Goal: Task Accomplishment & Management: Use online tool/utility

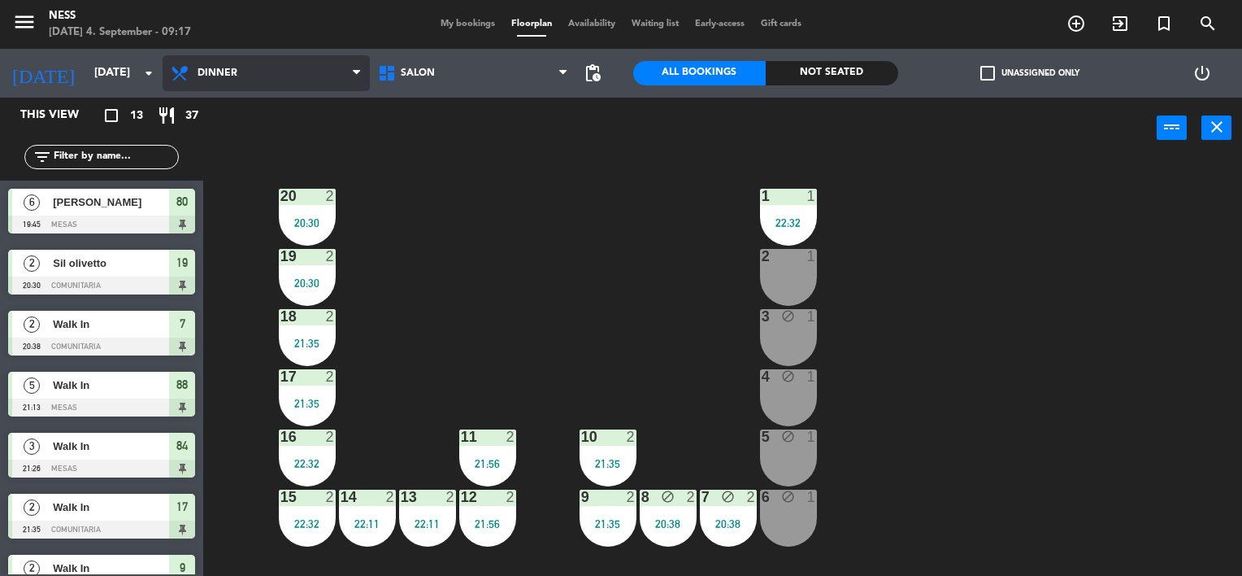
click at [289, 81] on span "Dinner" at bounding box center [266, 73] width 207 height 36
click at [234, 147] on ng-component "menu Ness [DATE] 4. September - 09:17 My bookings Floorplan Availability Waitin…" at bounding box center [621, 288] width 1242 height 576
click at [237, 80] on span "Dinner" at bounding box center [266, 73] width 207 height 36
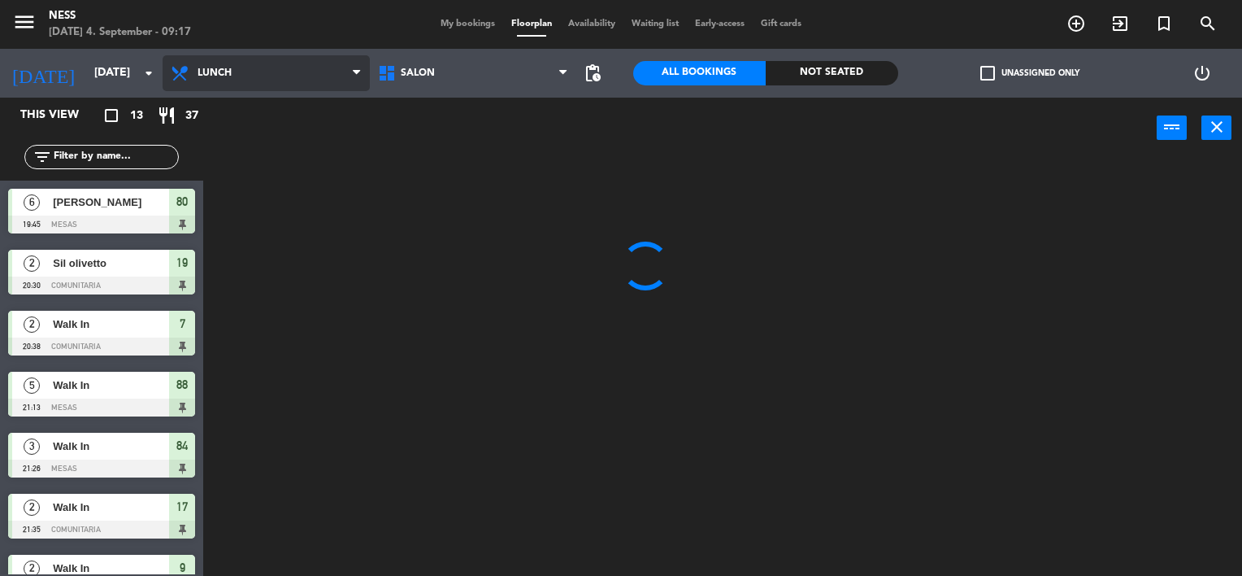
click at [246, 109] on ng-component "menu Ness [DATE] 4. September - 09:17 My bookings Floorplan Availability Waitin…" at bounding box center [621, 288] width 1242 height 576
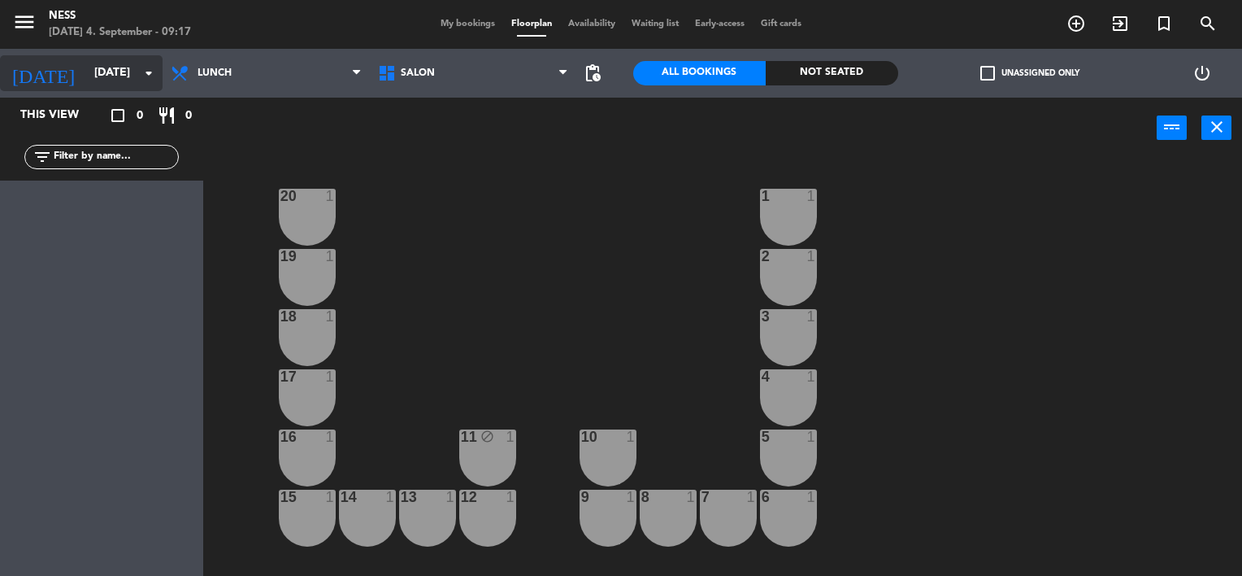
click at [94, 89] on div "[DATE] [DATE] arrow_drop_down" at bounding box center [81, 73] width 163 height 36
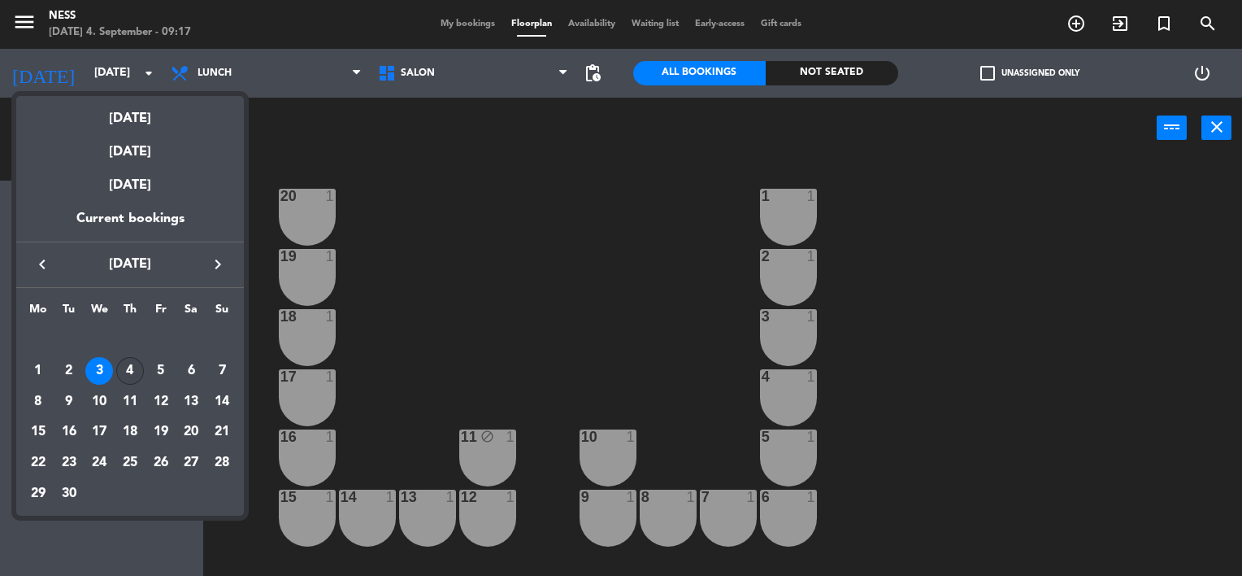
click at [122, 370] on div "4" at bounding box center [130, 371] width 28 height 28
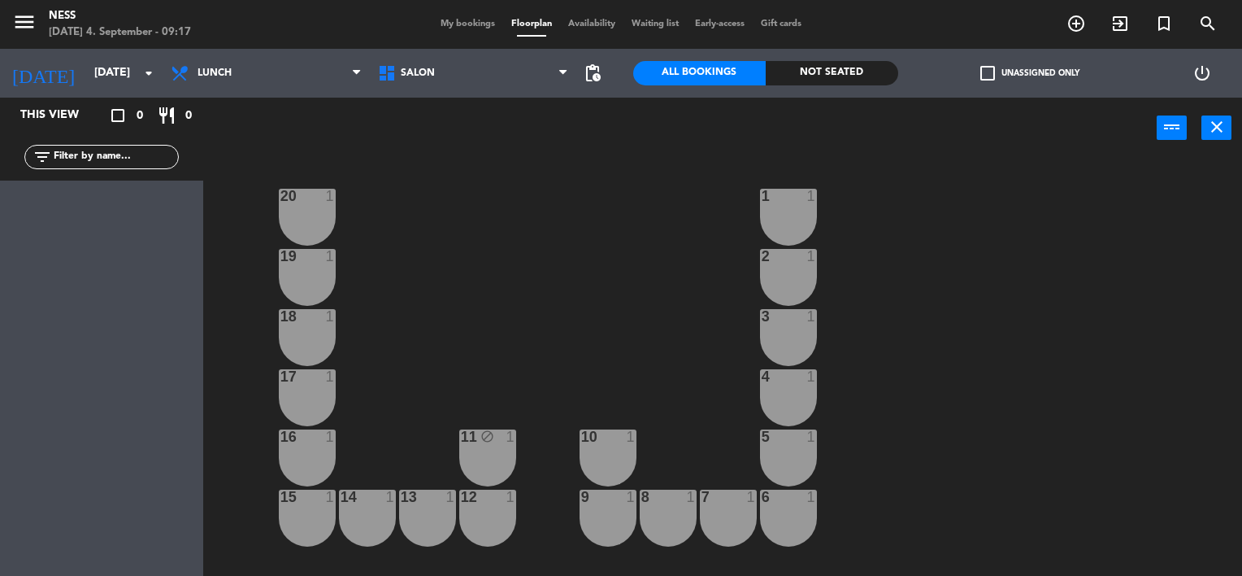
type input "[DATE]"
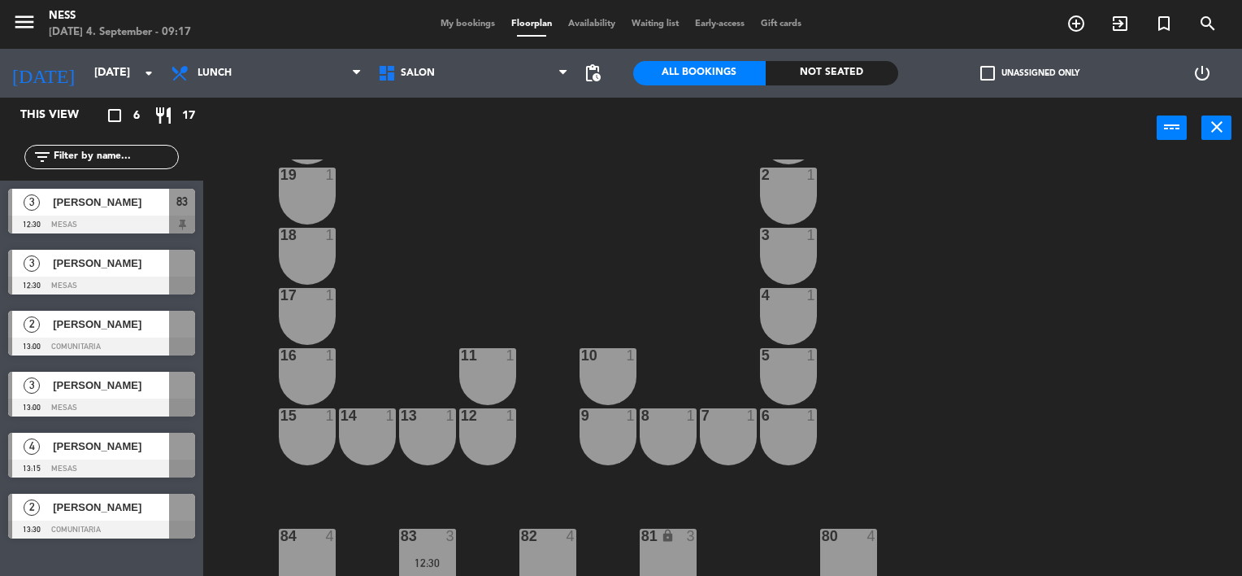
scroll to position [150, 0]
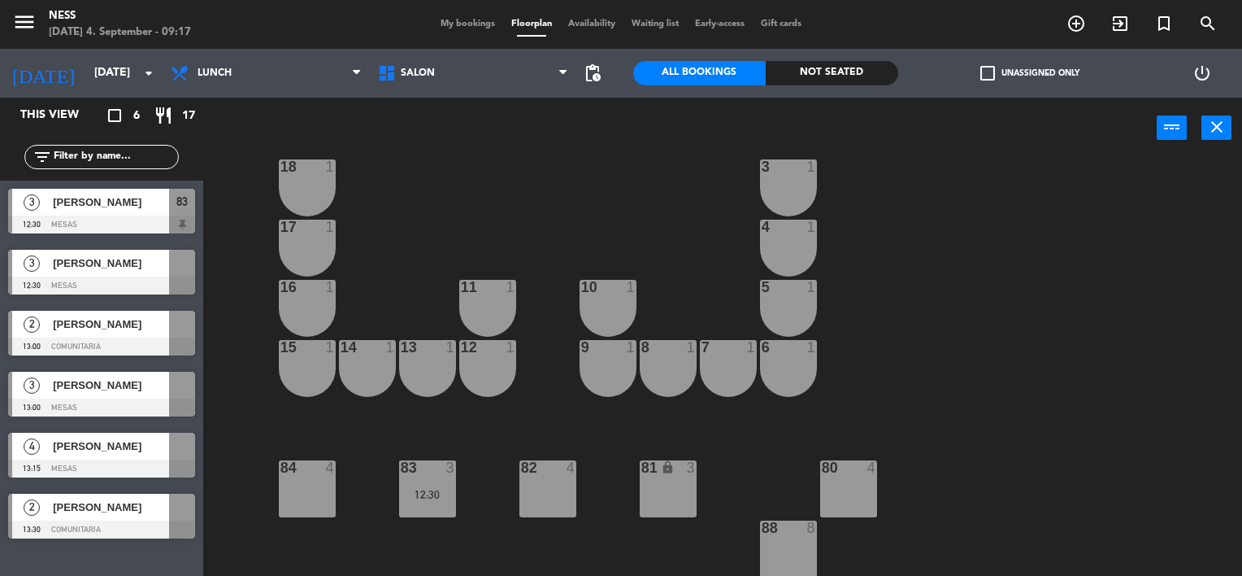
click at [123, 205] on span "[PERSON_NAME]" at bounding box center [111, 202] width 116 height 17
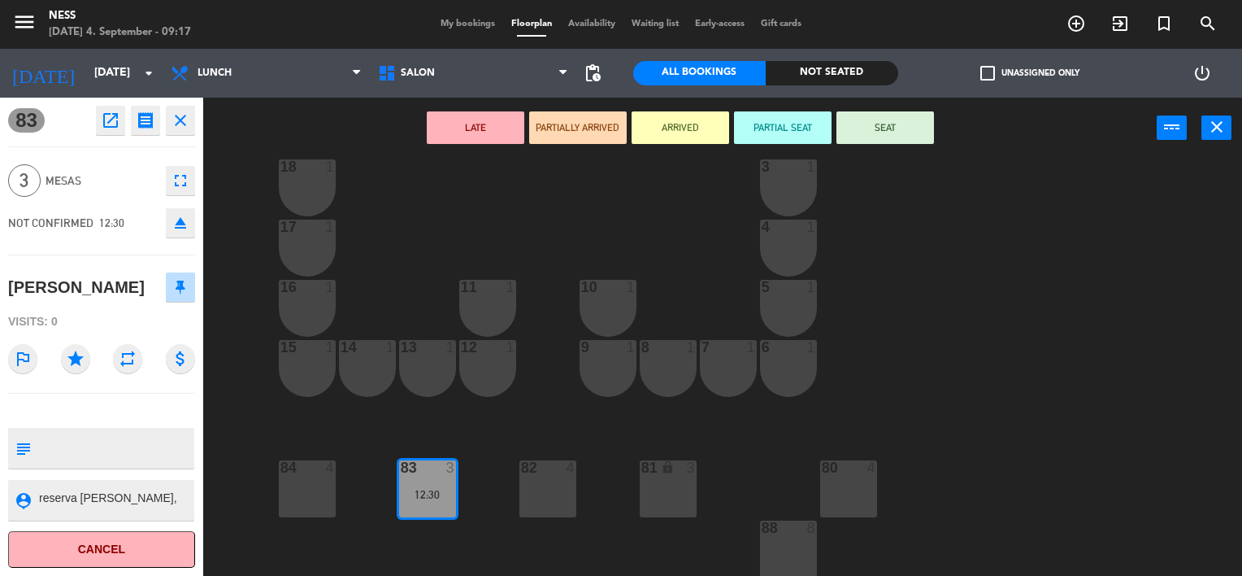
click at [442, 194] on div "20 1 1 1 19 1 2 1 18 1 3 1 17 1 4 1 16 1 11 1 10 1 5 1 12 1 14 1 13 1 15 1 9 1 …" at bounding box center [728, 367] width 1027 height 417
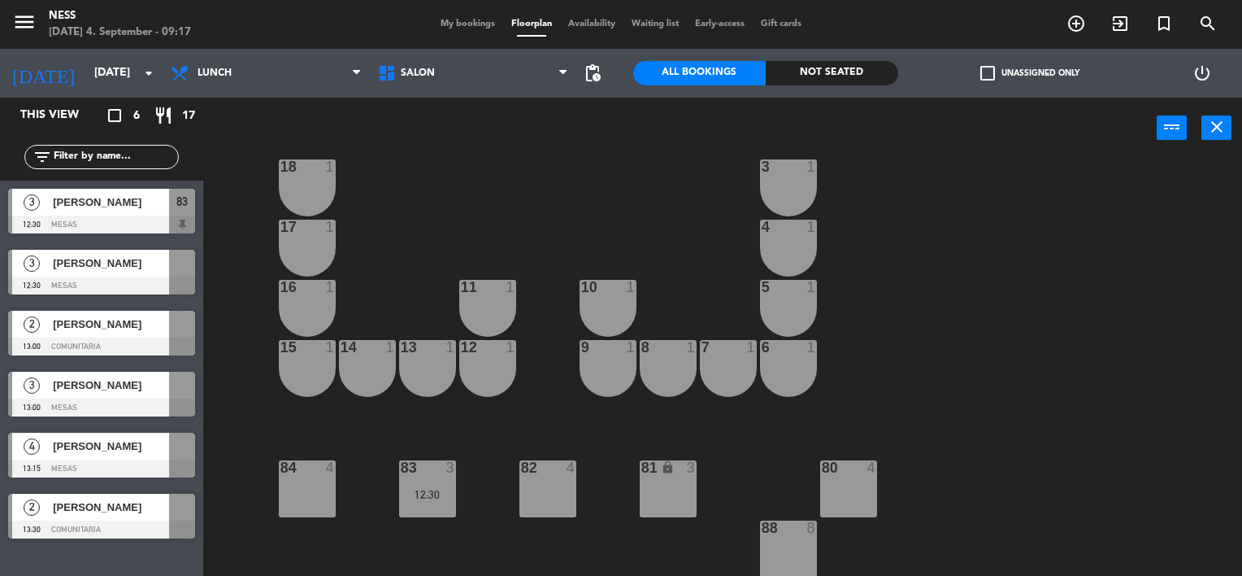
click at [111, 259] on span "[PERSON_NAME]" at bounding box center [111, 262] width 116 height 17
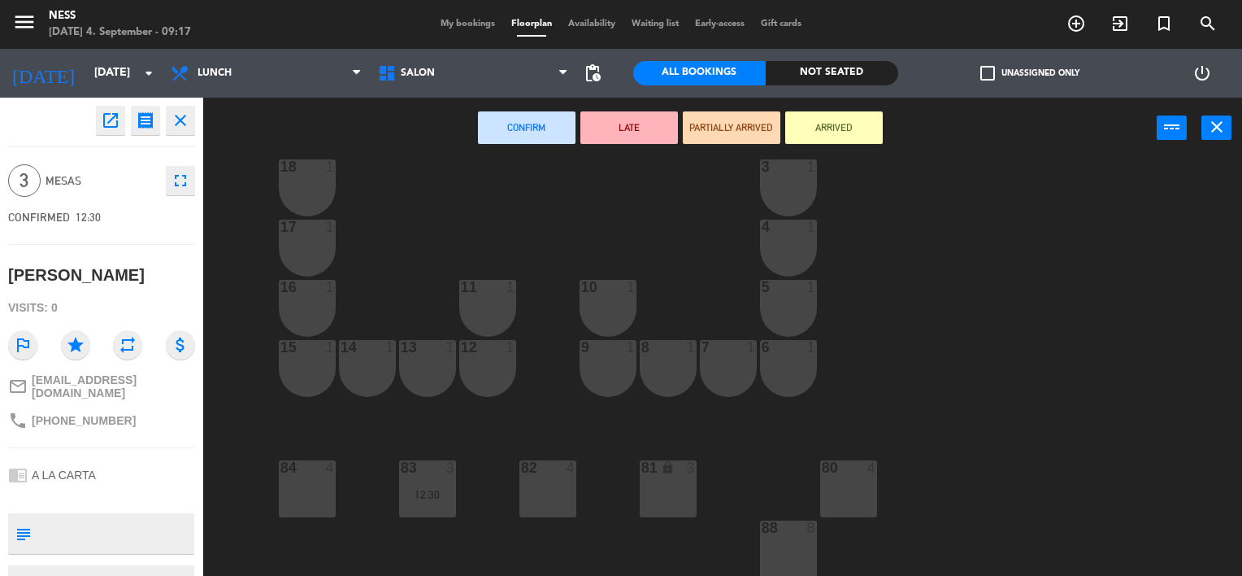
click at [438, 183] on div "20 1 1 1 19 1 2 1 18 1 3 1 17 1 4 1 16 1 11 1 10 1 5 1 12 1 14 1 13 1 15 1 9 1 …" at bounding box center [728, 367] width 1027 height 417
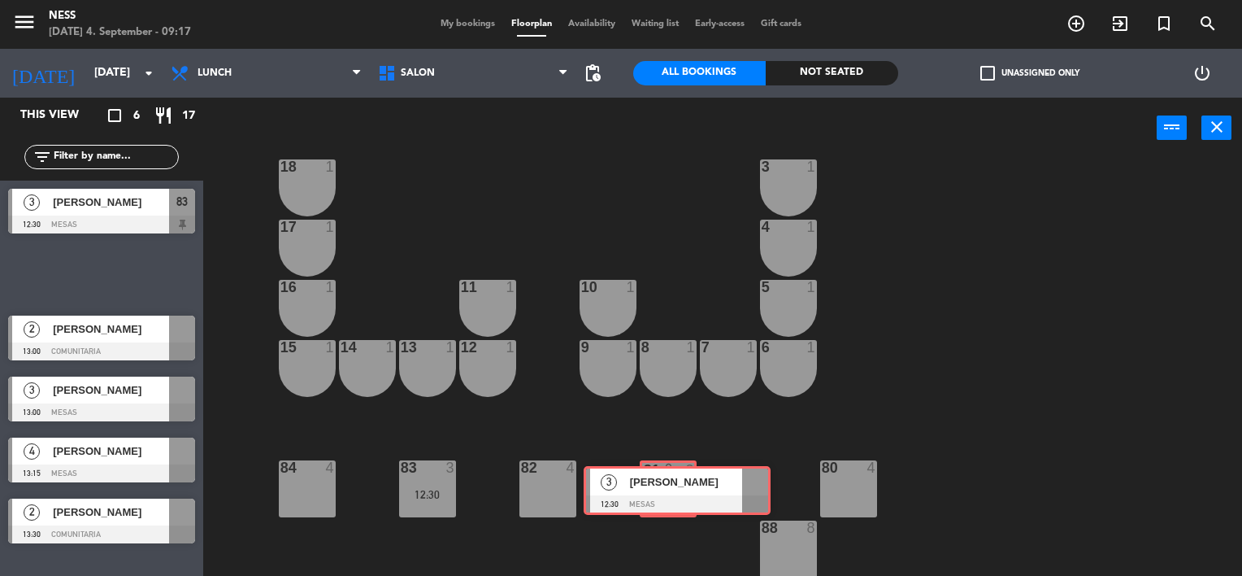
drag, startPoint x: 94, startPoint y: 263, endPoint x: 670, endPoint y: 483, distance: 616.1
click at [670, 483] on div "This view crop_square 6 restaurant 17 filter_list 3 Fede [PERSON_NAME] 12:30 ME…" at bounding box center [621, 337] width 1242 height 479
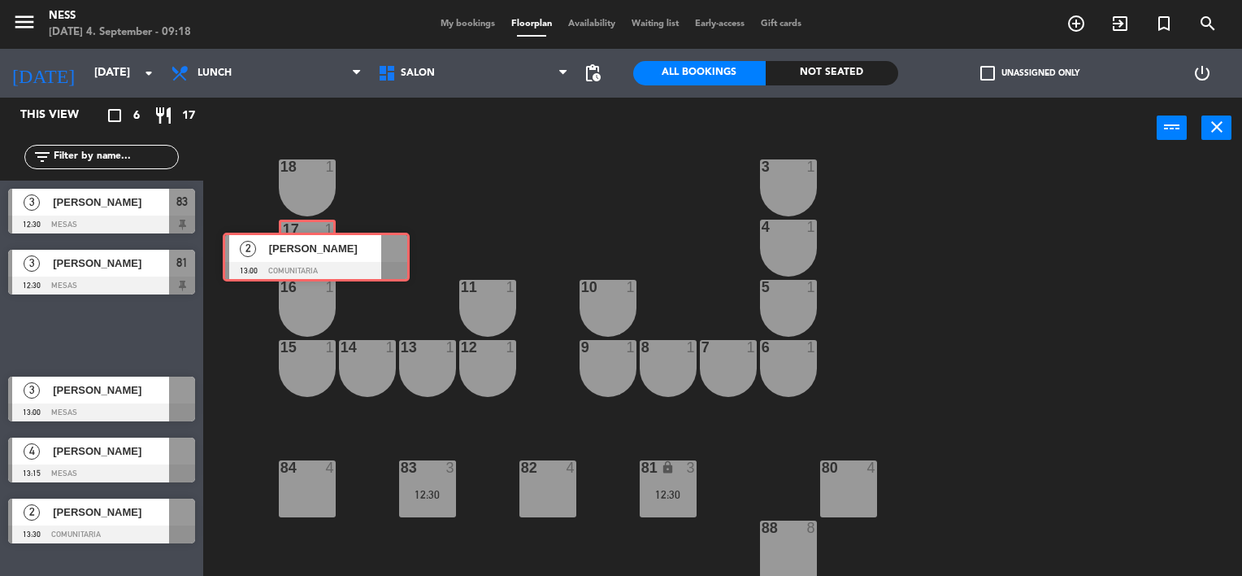
drag, startPoint x: 92, startPoint y: 328, endPoint x: 307, endPoint y: 248, distance: 229.2
click at [307, 248] on div "This view crop_square 6 restaurant 17 filter_list 3 Fede [PERSON_NAME] 12:30 ME…" at bounding box center [621, 337] width 1242 height 479
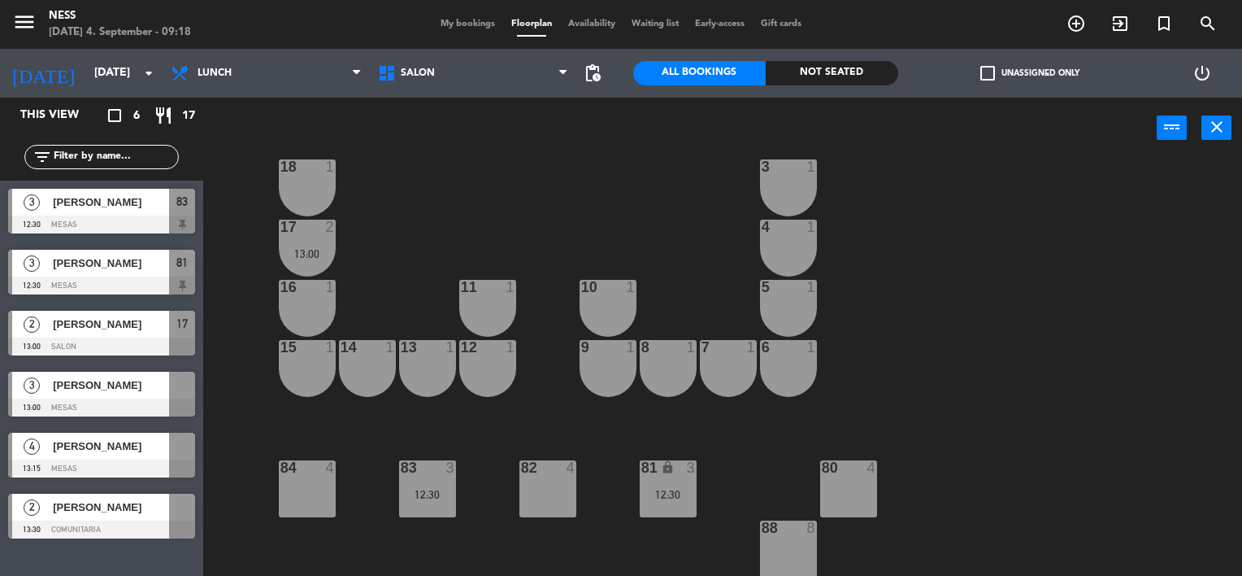
click at [307, 248] on div "13:00" at bounding box center [307, 253] width 57 height 11
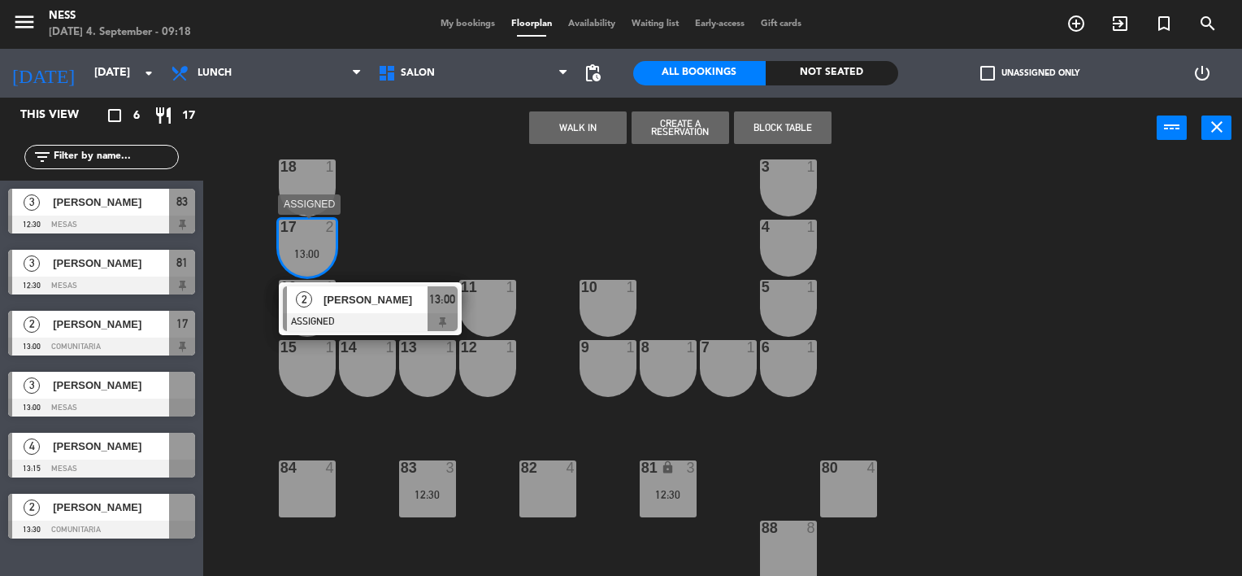
click at [394, 306] on span "[PERSON_NAME]" at bounding box center [376, 299] width 104 height 17
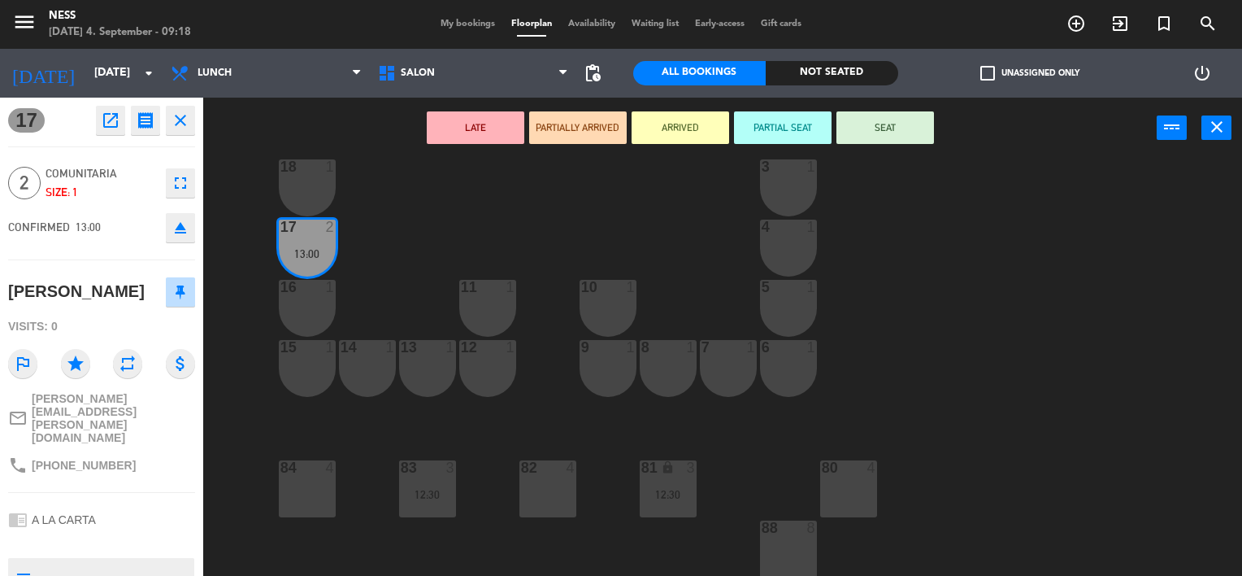
click at [298, 194] on div "18 1" at bounding box center [307, 187] width 57 height 57
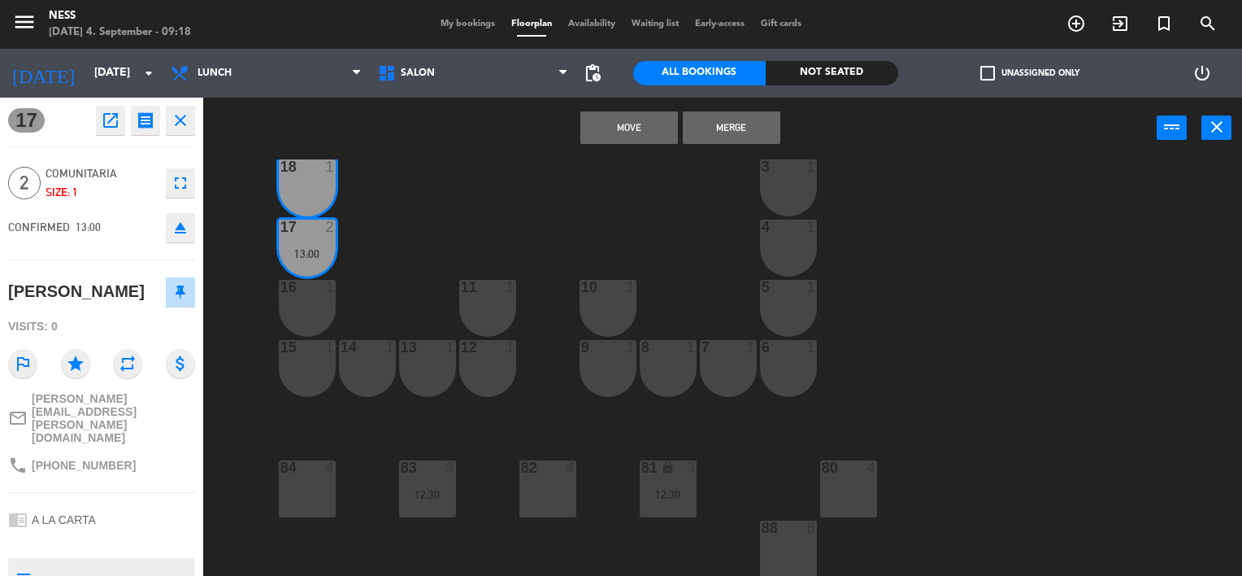
click at [709, 124] on button "Merge" at bounding box center [732, 127] width 98 height 33
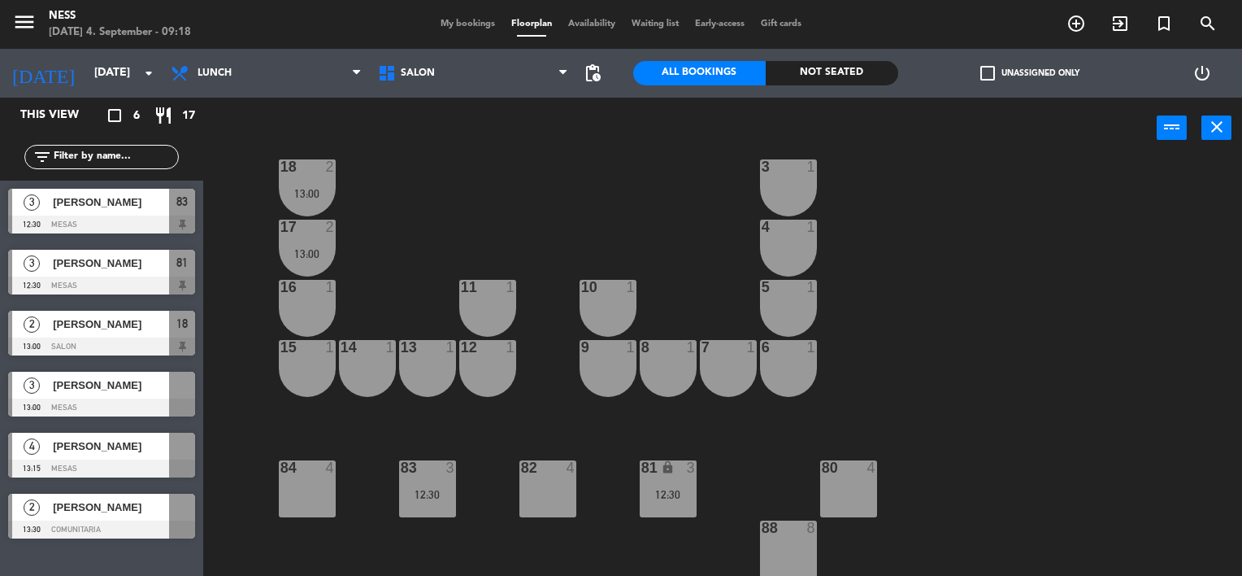
click at [613, 194] on div "20 1 1 1 19 1 2 1 18 2 13:00 3 1 17 2 13:00 4 1 16 1 11 1 10 1 5 1 12 1 14 1 13…" at bounding box center [728, 367] width 1027 height 417
click at [89, 390] on span "[PERSON_NAME]" at bounding box center [111, 384] width 116 height 17
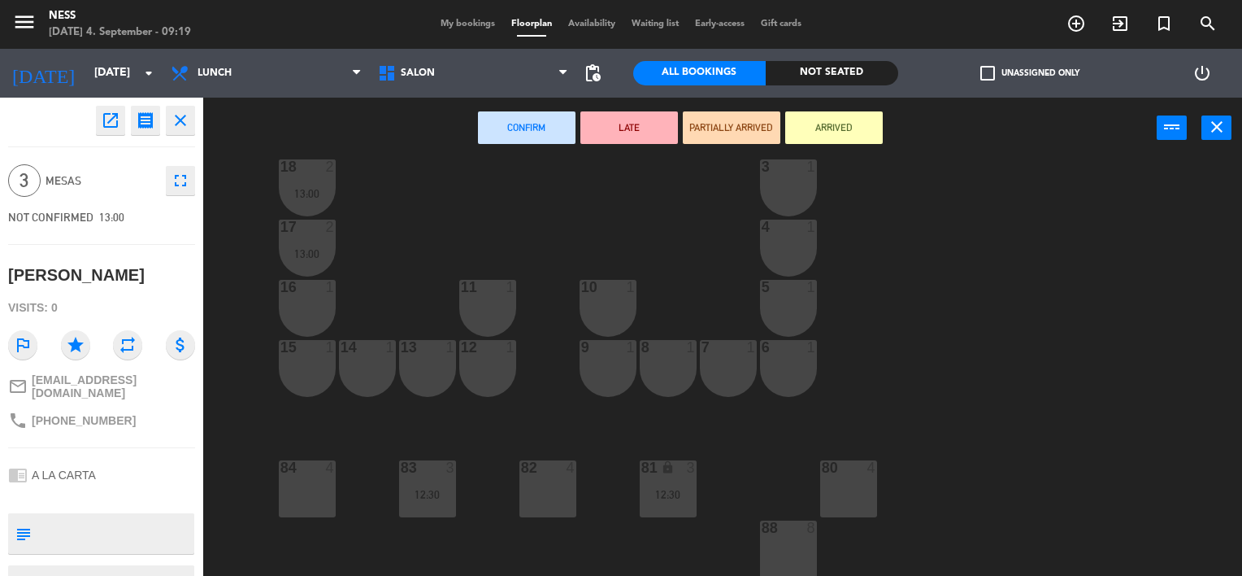
click at [303, 406] on div "20 1 1 1 19 1 2 1 18 2 13:00 3 1 17 2 13:00 4 1 16 1 11 1 10 1 5 1 12 1 14 1 13…" at bounding box center [728, 367] width 1027 height 417
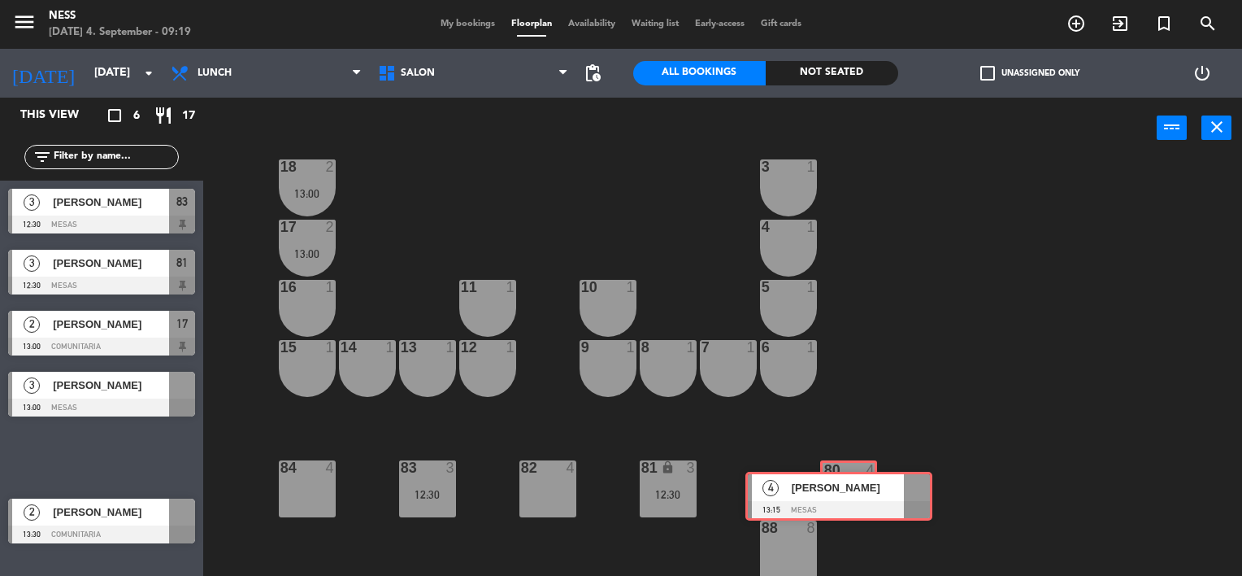
click at [849, 477] on div "This view crop_square 6 restaurant 17 filter_list 3 Fede [PERSON_NAME] 12:30 ME…" at bounding box center [621, 337] width 1242 height 479
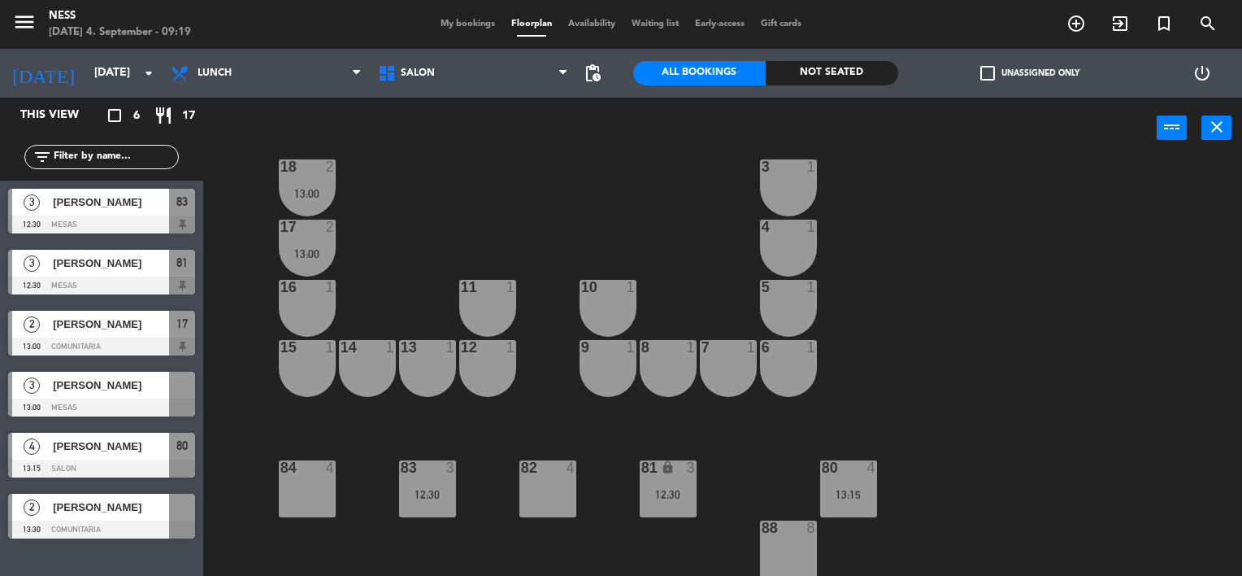
click at [849, 477] on div "80 4 13:15" at bounding box center [848, 488] width 57 height 57
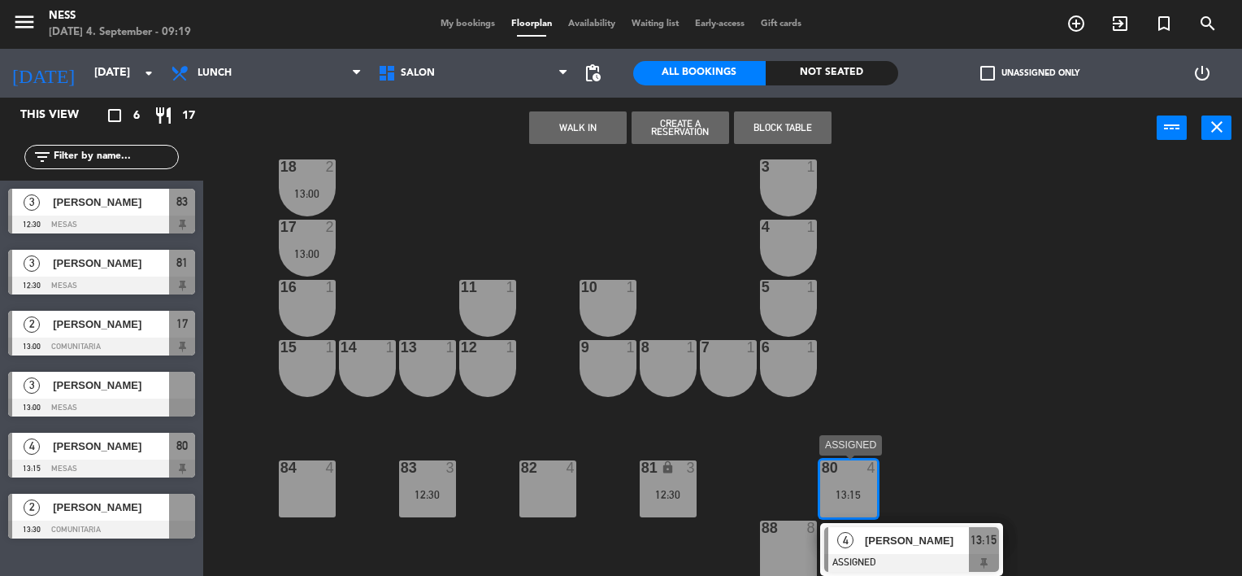
click at [901, 537] on span "[PERSON_NAME]" at bounding box center [917, 540] width 104 height 17
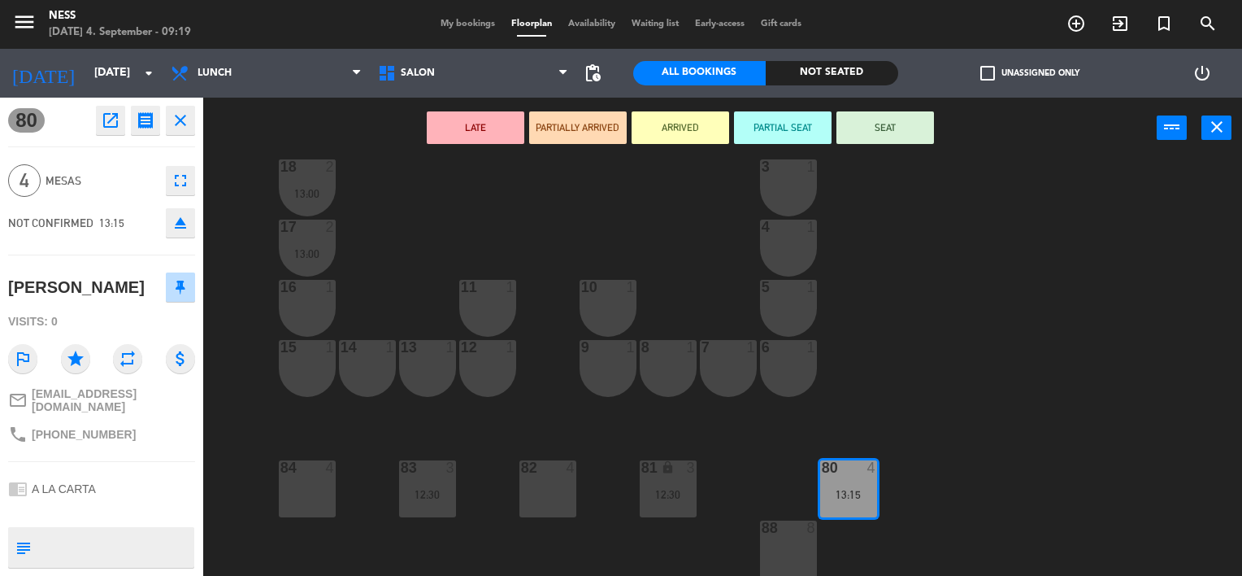
click at [963, 371] on div "20 1 1 1 19 1 2 1 18 2 13:00 3 1 17 2 13:00 4 1 16 1 11 1 10 1 5 1 12 1 14 1 13…" at bounding box center [728, 367] width 1027 height 417
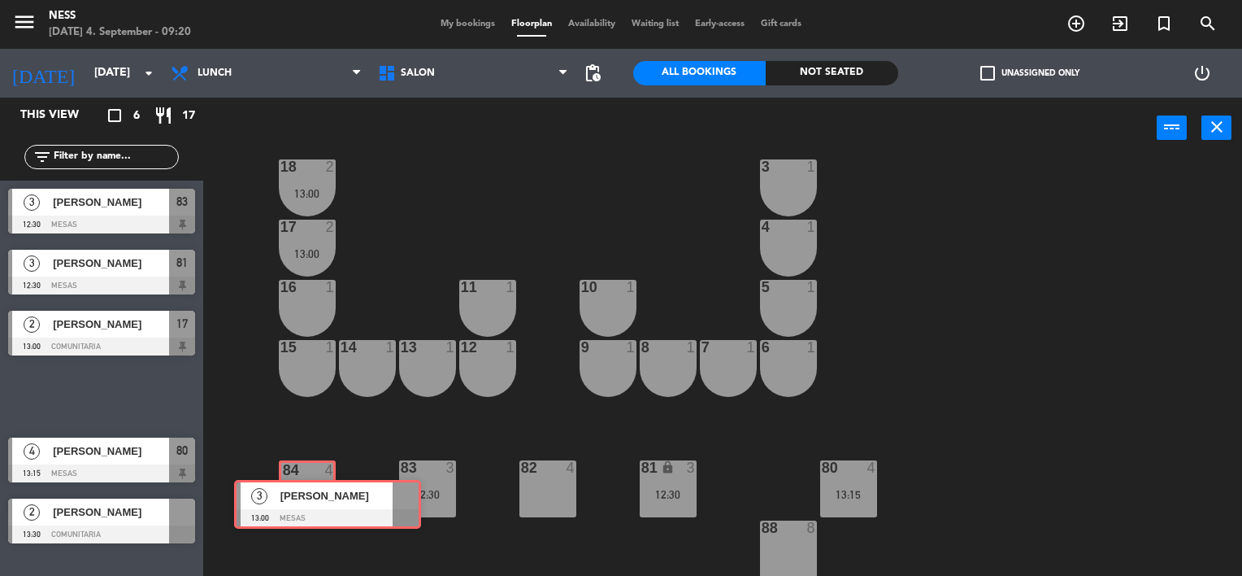
drag, startPoint x: 73, startPoint y: 385, endPoint x: 299, endPoint y: 494, distance: 250.6
click at [299, 494] on div "This view crop_square 6 restaurant 17 filter_list 3 Fede [PERSON_NAME] 12:30 ME…" at bounding box center [621, 337] width 1242 height 479
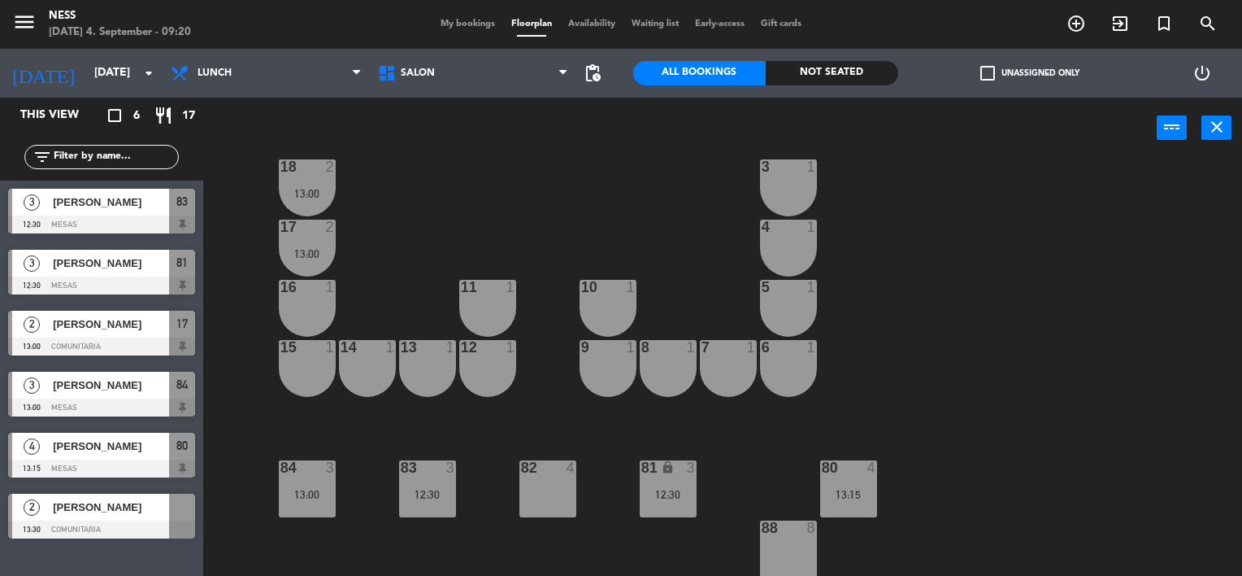
click at [93, 504] on span "[PERSON_NAME]" at bounding box center [111, 506] width 116 height 17
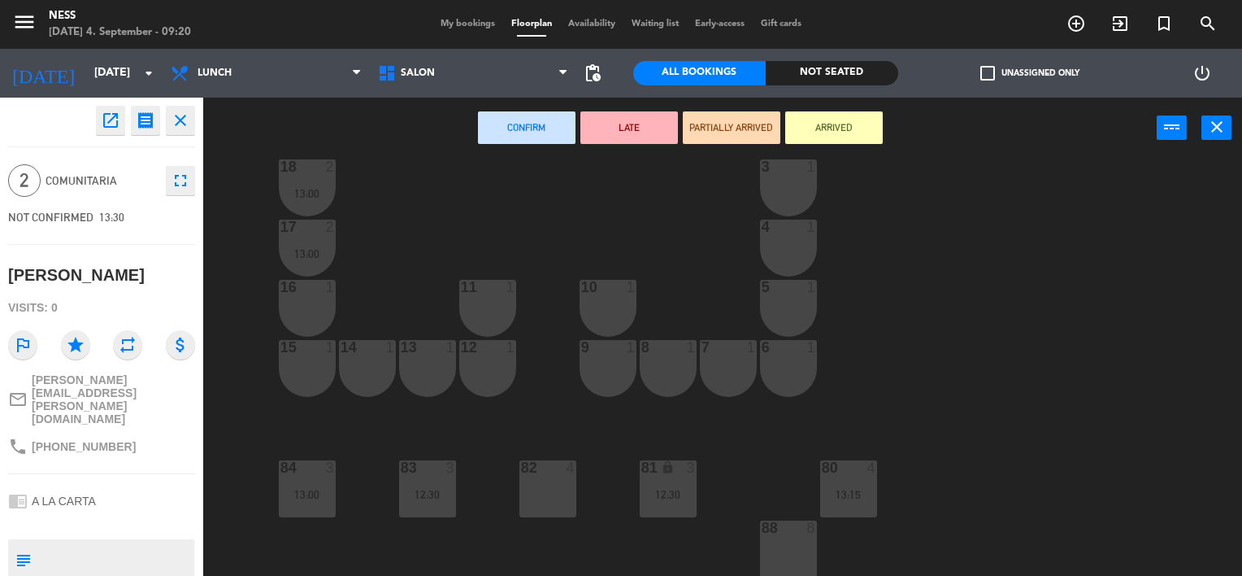
click at [330, 382] on div "15 1" at bounding box center [307, 368] width 57 height 57
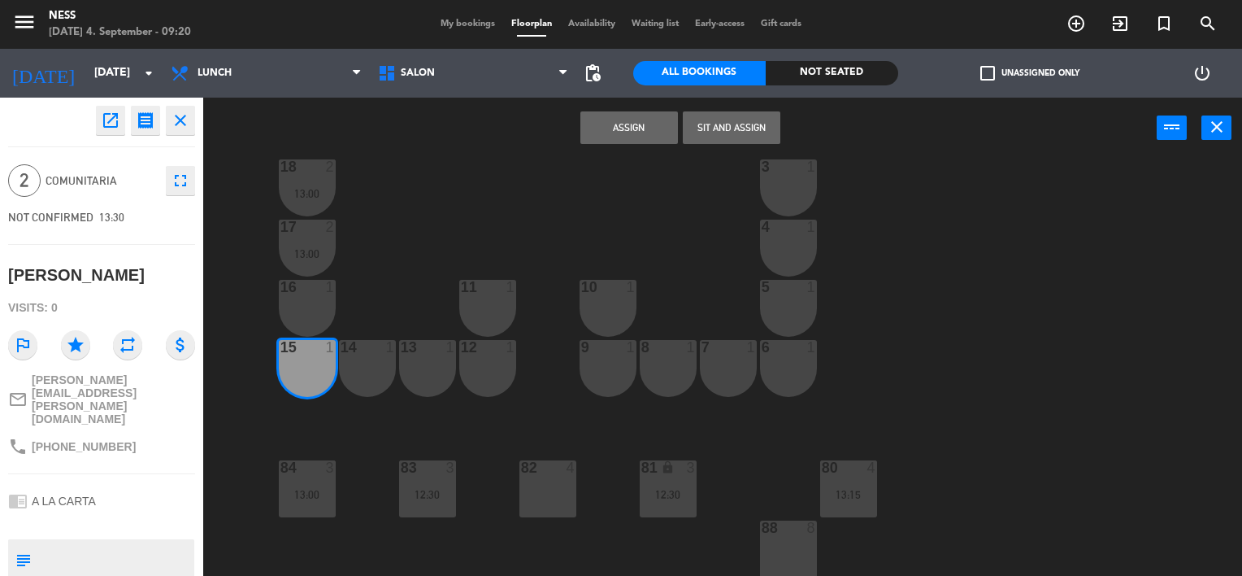
click at [250, 416] on div "20 1 1 1 19 1 2 1 18 2 13:00 3 1 17 2 13:00 4 1 16 1 11 1 10 1 5 1 12 1 14 1 13…" at bounding box center [728, 367] width 1027 height 417
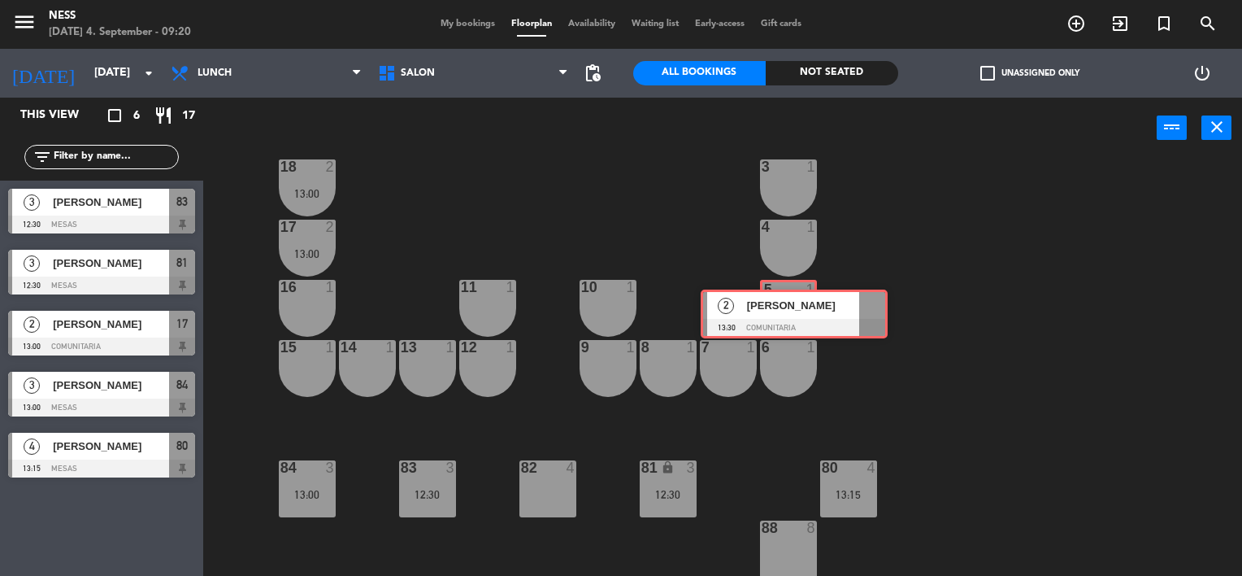
drag, startPoint x: 95, startPoint y: 505, endPoint x: 788, endPoint y: 301, distance: 722.1
click at [788, 301] on div "This view crop_square 6 restaurant 17 filter_list 3 Fede [PERSON_NAME] 12:30 ME…" at bounding box center [621, 337] width 1242 height 479
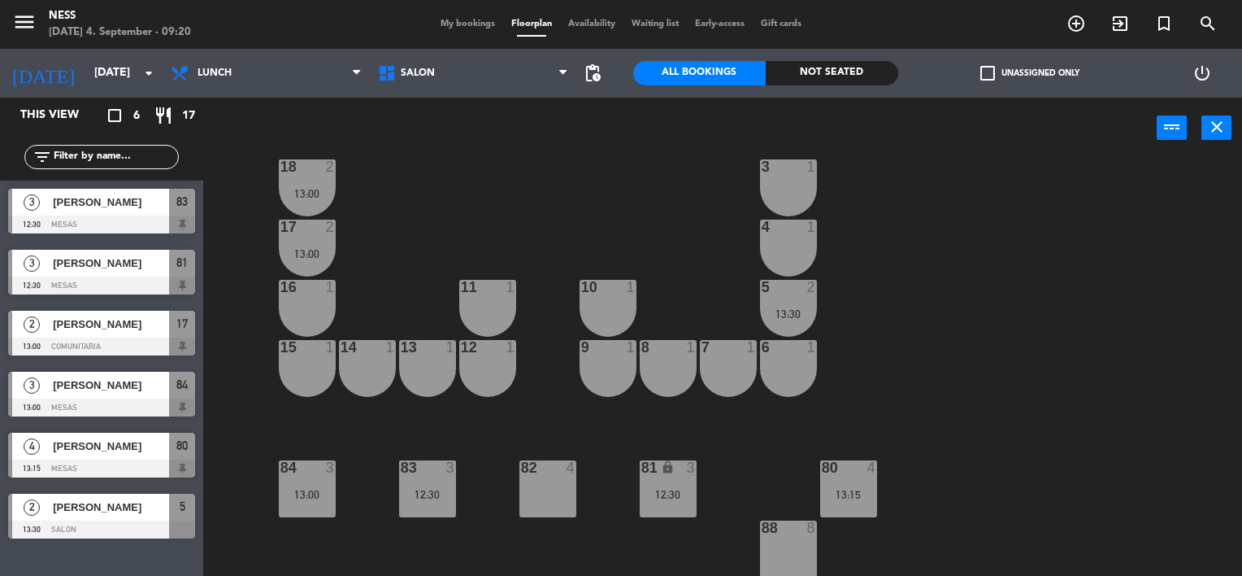
click at [788, 301] on div "5 2 13:30" at bounding box center [788, 308] width 57 height 57
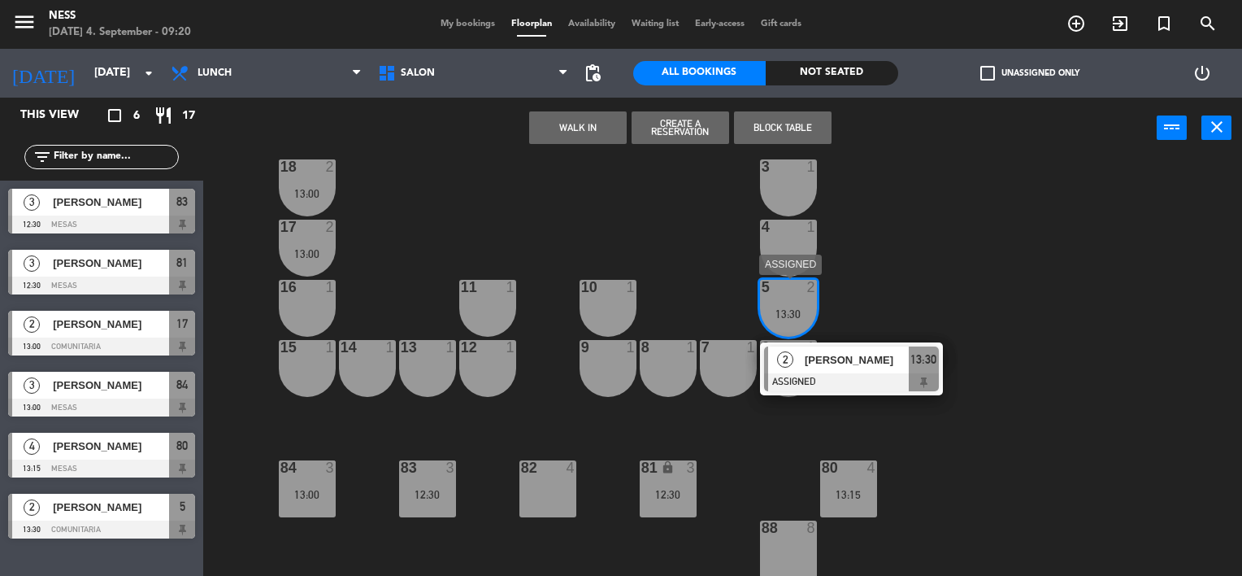
click at [837, 352] on span "[PERSON_NAME]" at bounding box center [857, 359] width 104 height 17
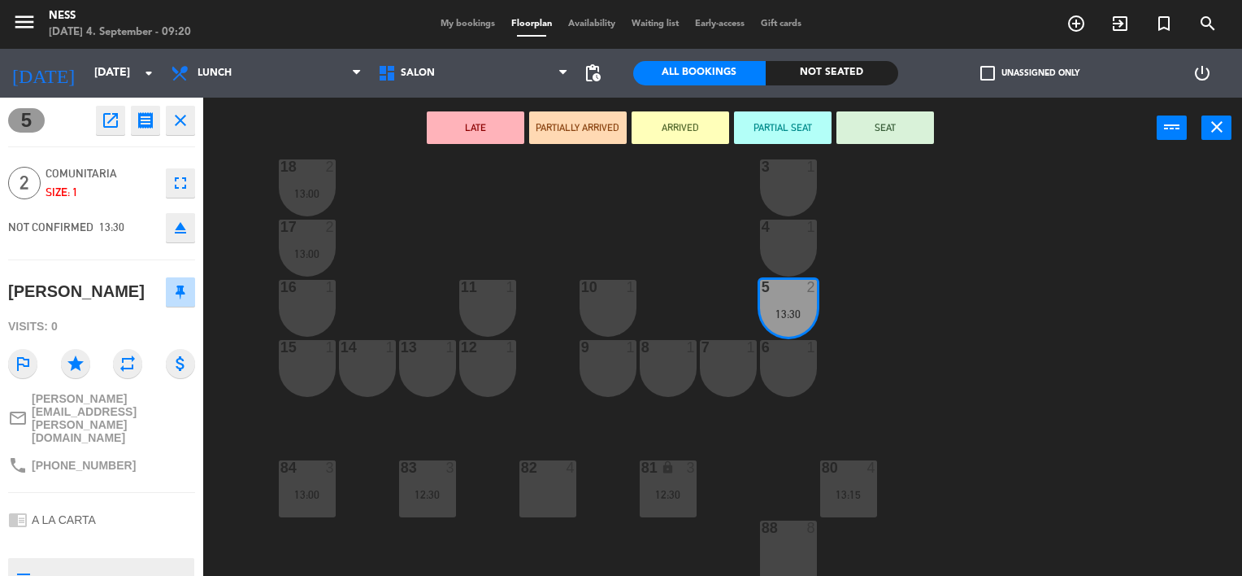
click at [798, 364] on div "6 1" at bounding box center [788, 368] width 57 height 57
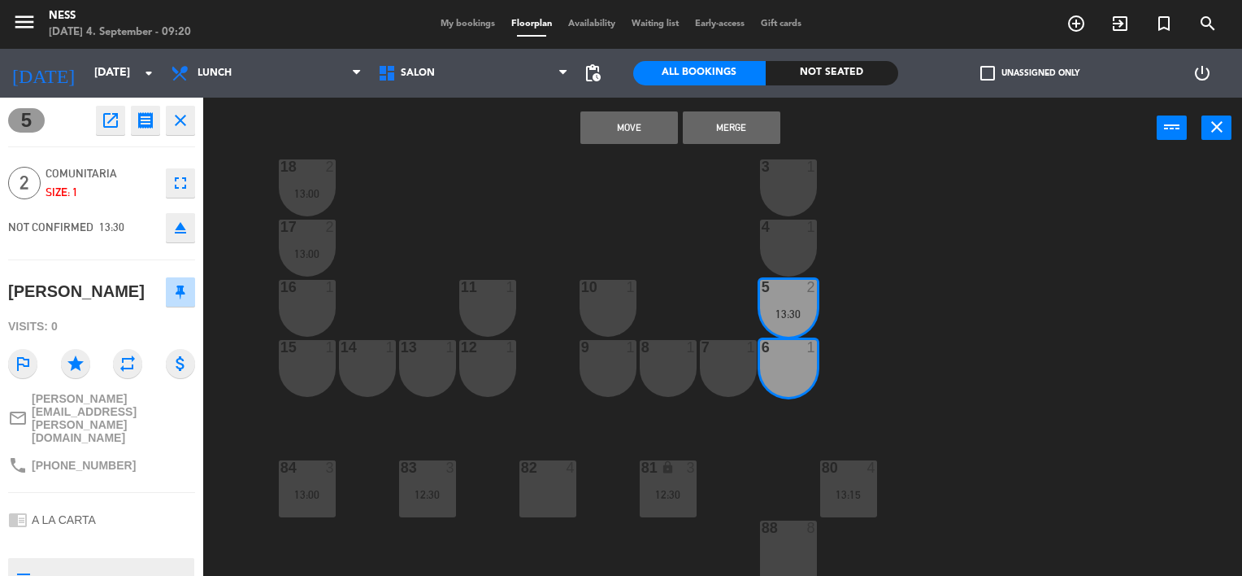
click at [734, 136] on button "Merge" at bounding box center [732, 127] width 98 height 33
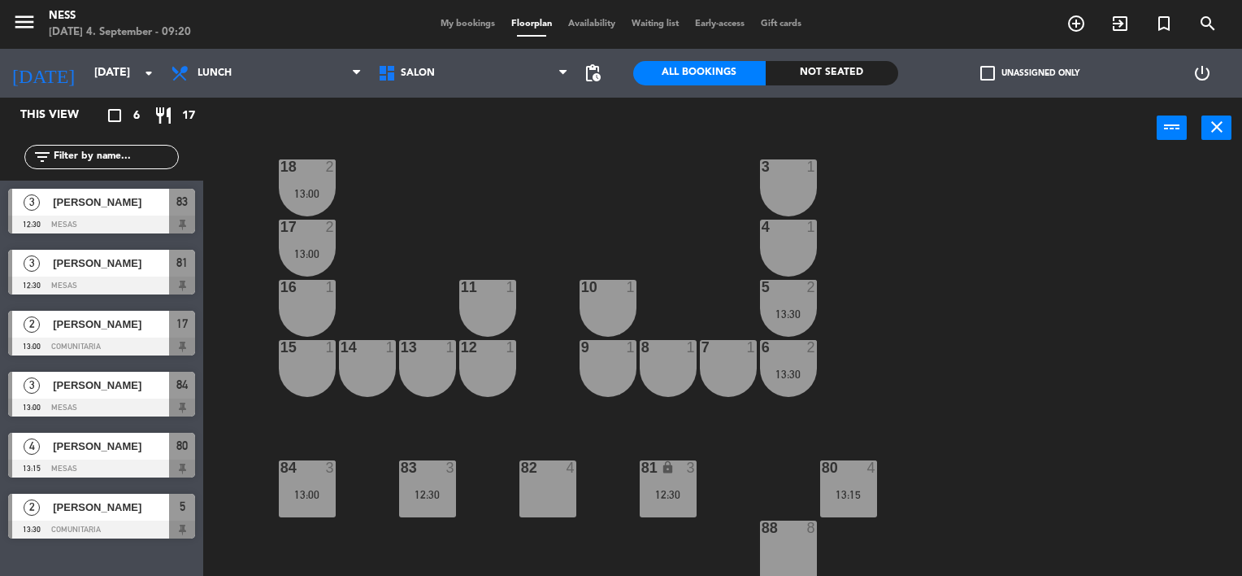
click at [709, 181] on div "20 1 1 1 19 1 2 1 18 2 13:00 3 1 17 2 13:00 4 1 16 1 11 1 10 1 5 2 13:30 12 1 1…" at bounding box center [728, 367] width 1027 height 417
click at [672, 214] on div "20 1 1 1 19 1 2 1 18 2 13:00 3 1 17 2 13:00 4 1 16 1 11 1 10 1 5 2 13:30 12 1 1…" at bounding box center [728, 367] width 1027 height 417
click at [460, 28] on span "My bookings" at bounding box center [468, 24] width 71 height 9
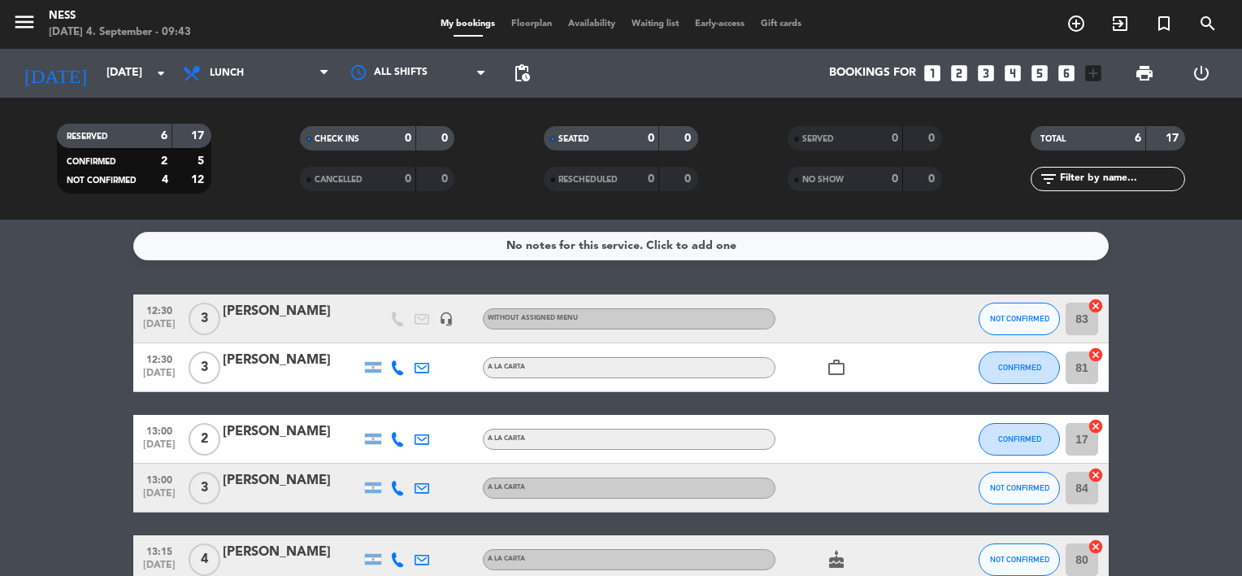
click at [528, 18] on div "My bookings Floorplan Availability Waiting list Early-access Gift cards" at bounding box center [621, 24] width 377 height 15
click at [522, 20] on span "Floorplan" at bounding box center [531, 24] width 57 height 9
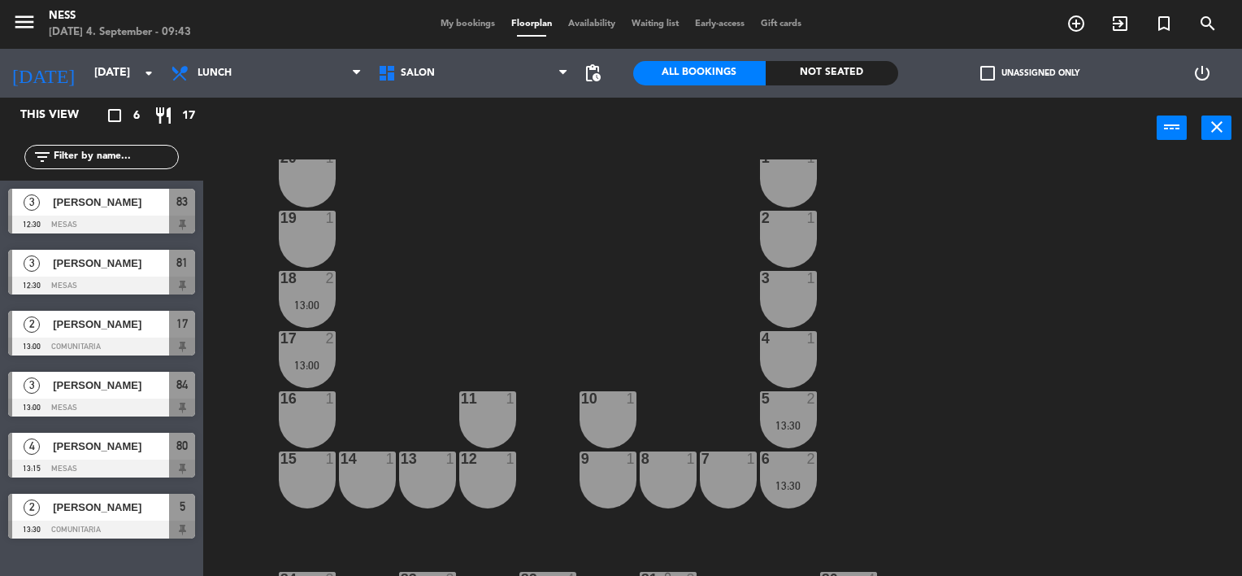
scroll to position [150, 0]
